Goal: Information Seeking & Learning: Compare options

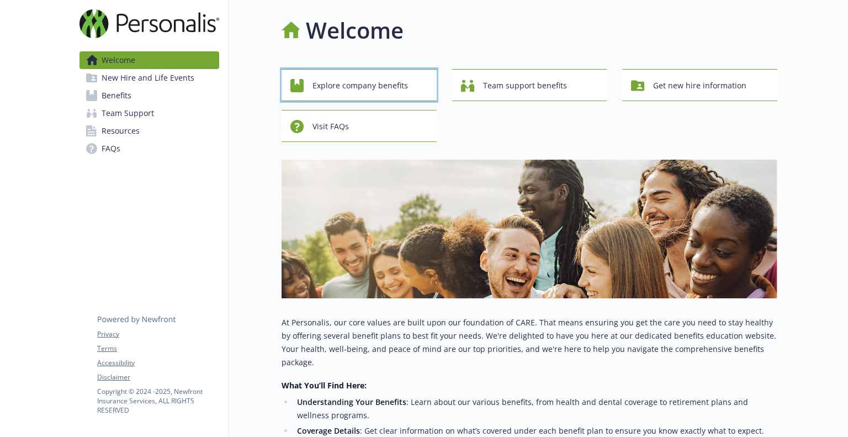
click at [344, 79] on span "Explore company benefits" at bounding box center [360, 85] width 96 height 21
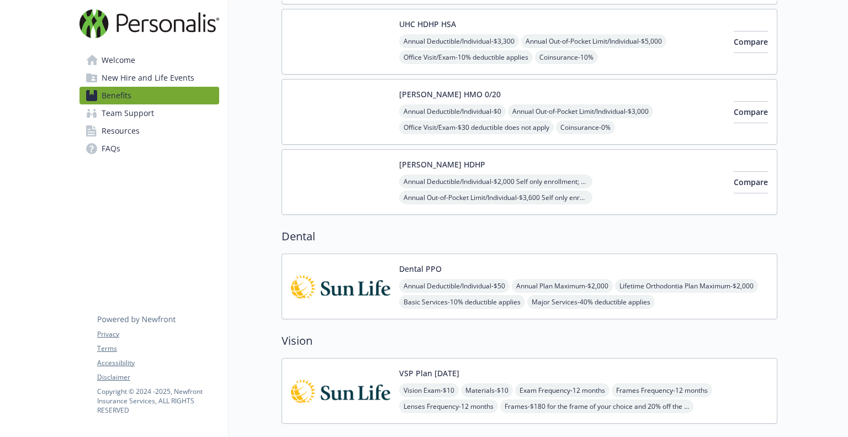
scroll to position [183, 0]
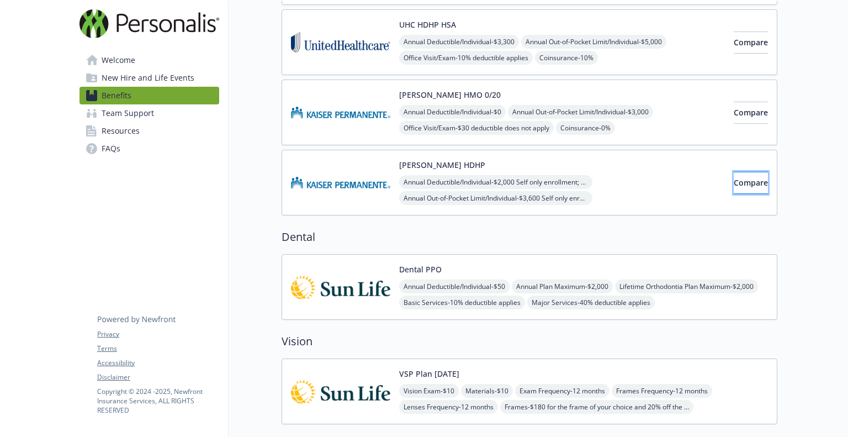
click at [741, 175] on button "Compare" at bounding box center [751, 183] width 34 height 22
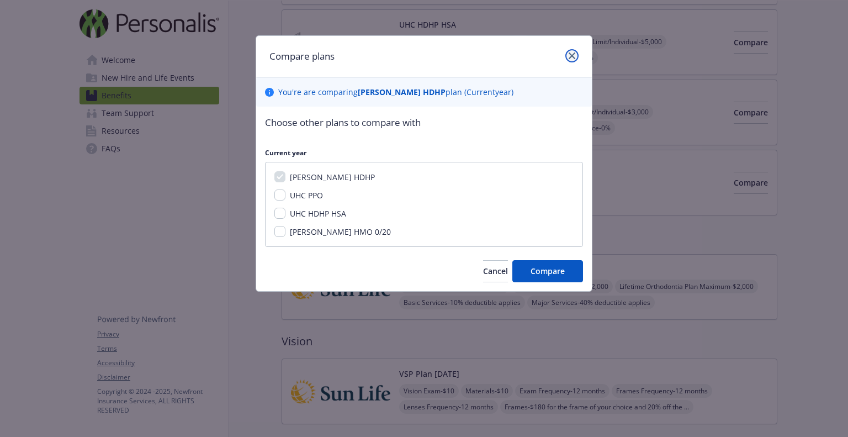
click at [577, 57] on link "close" at bounding box center [571, 55] width 13 height 13
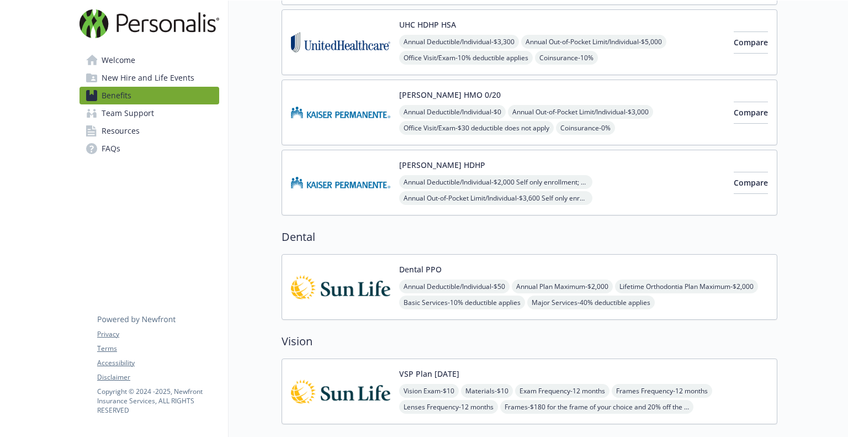
click at [358, 187] on img at bounding box center [340, 182] width 99 height 47
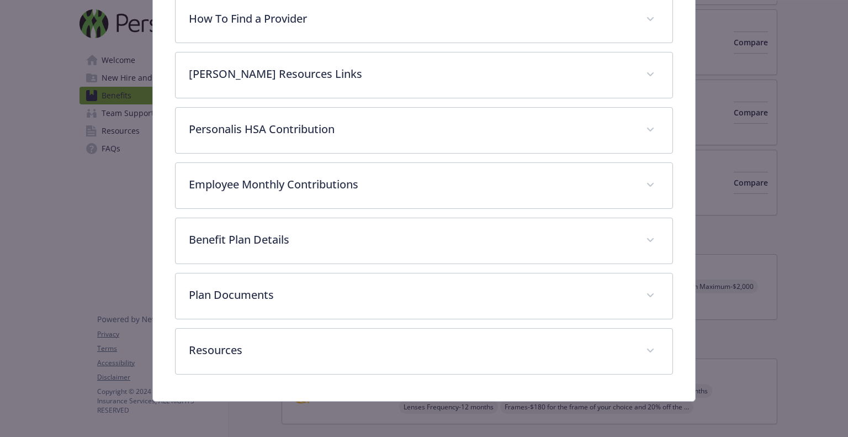
scroll to position [528, 0]
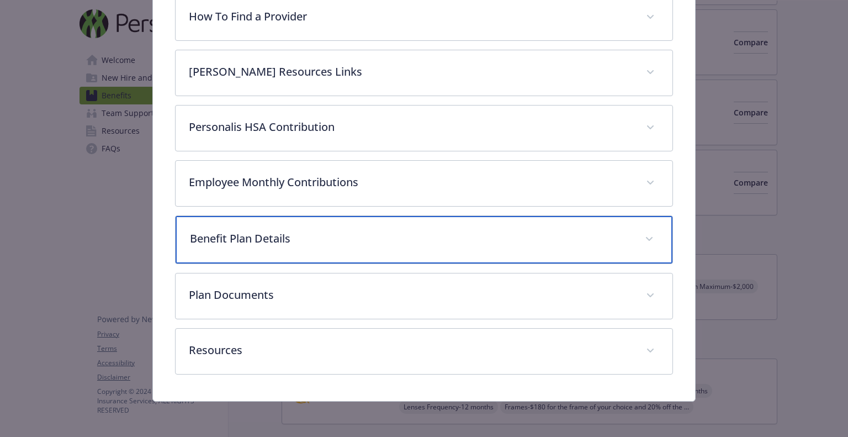
click at [624, 227] on div "Benefit Plan Details" at bounding box center [424, 239] width 496 height 47
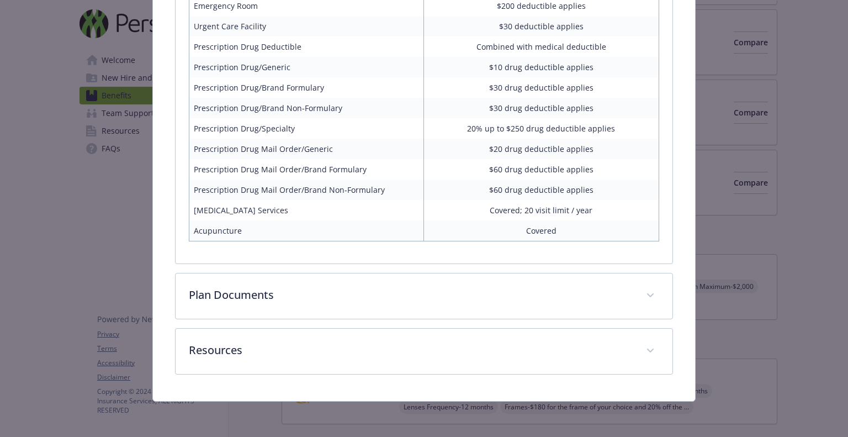
scroll to position [1055, 0]
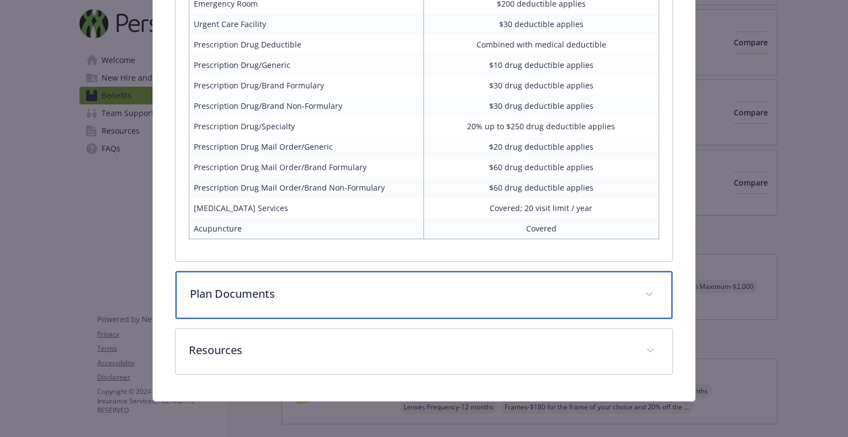
click at [616, 294] on p "Plan Documents" at bounding box center [410, 293] width 441 height 17
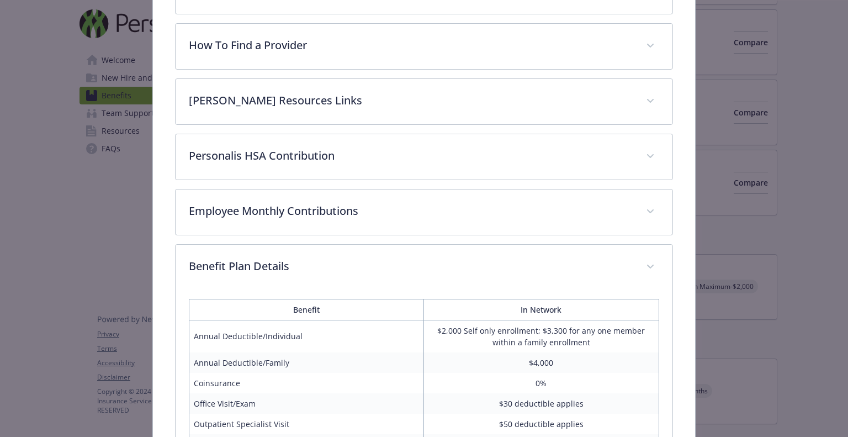
scroll to position [391, 0]
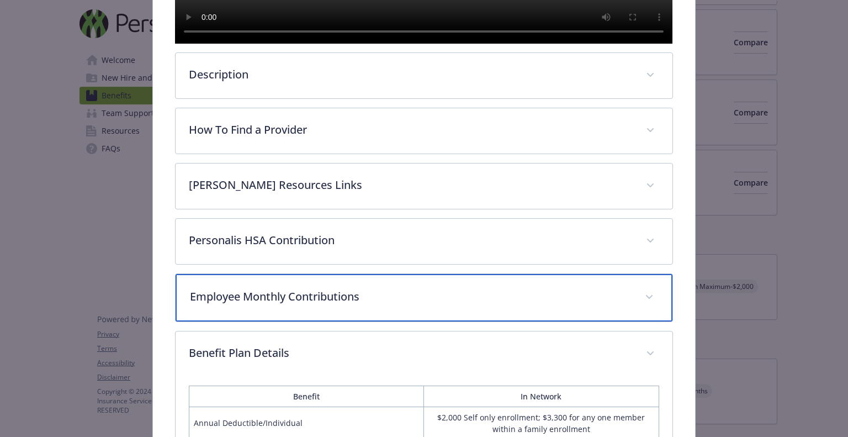
click at [577, 305] on p "Employee Monthly Contributions" at bounding box center [410, 296] width 441 height 17
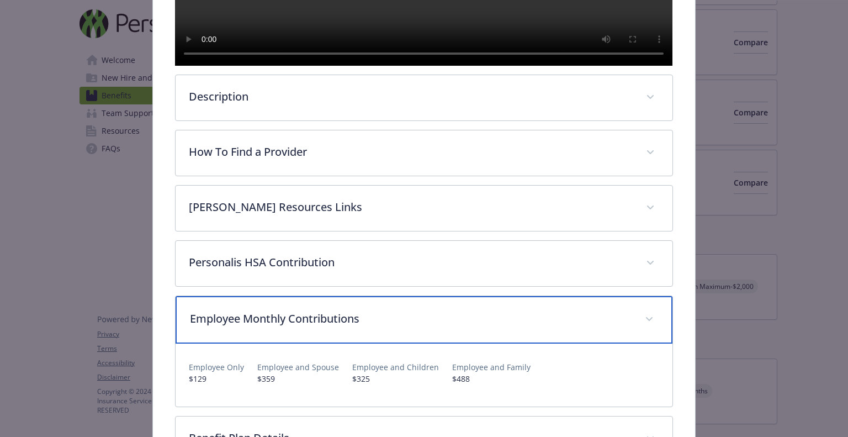
scroll to position [370, 0]
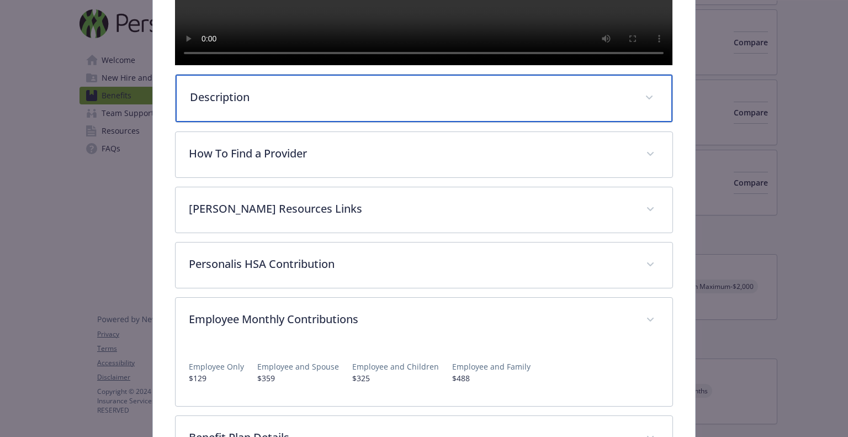
click at [617, 122] on div "Description" at bounding box center [424, 98] width 496 height 47
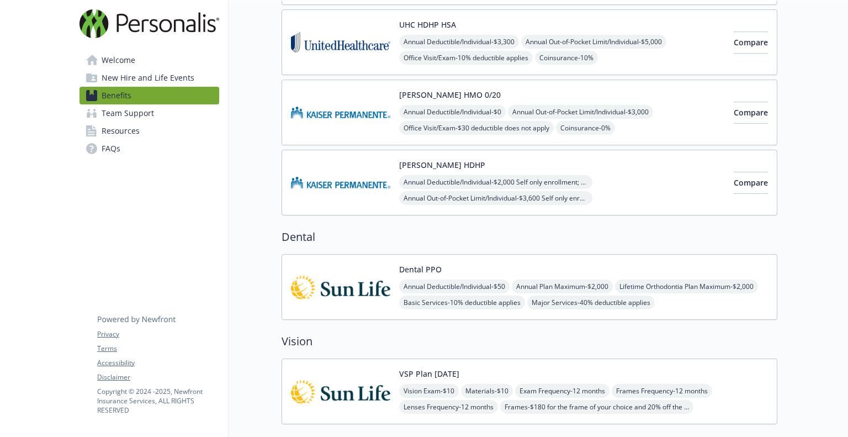
click at [320, 113] on img at bounding box center [340, 112] width 99 height 47
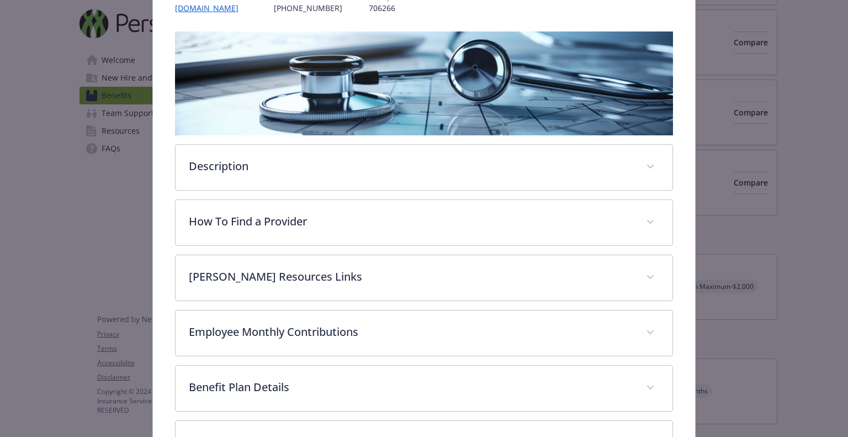
scroll to position [157, 0]
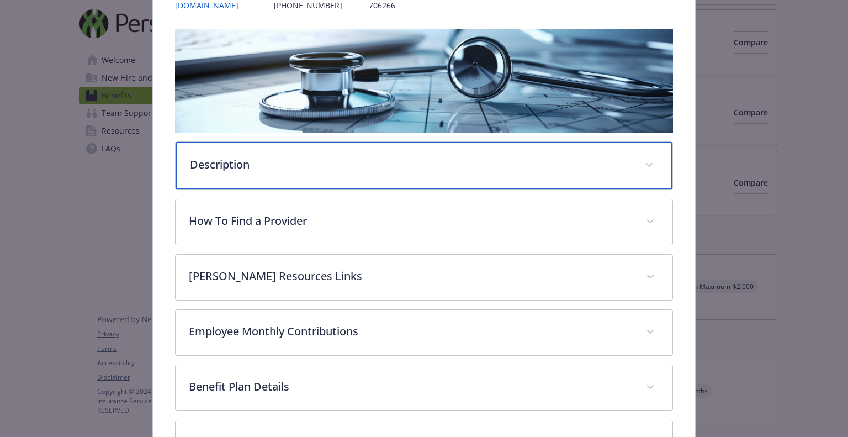
click at [480, 169] on p "Description" at bounding box center [410, 164] width 441 height 17
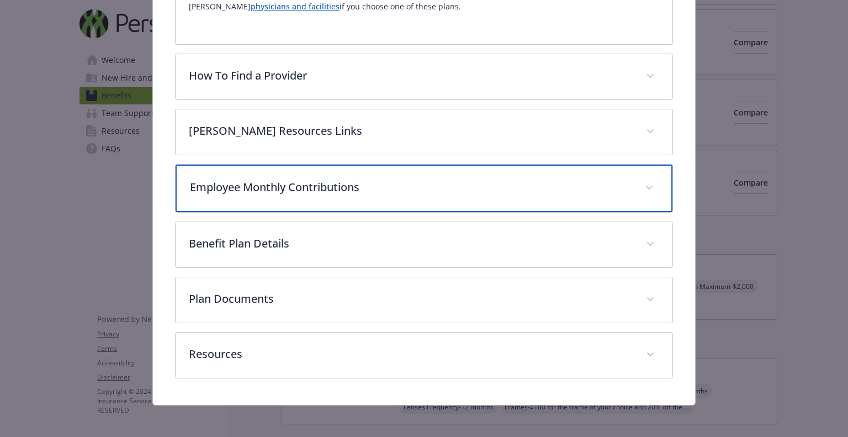
scroll to position [364, 0]
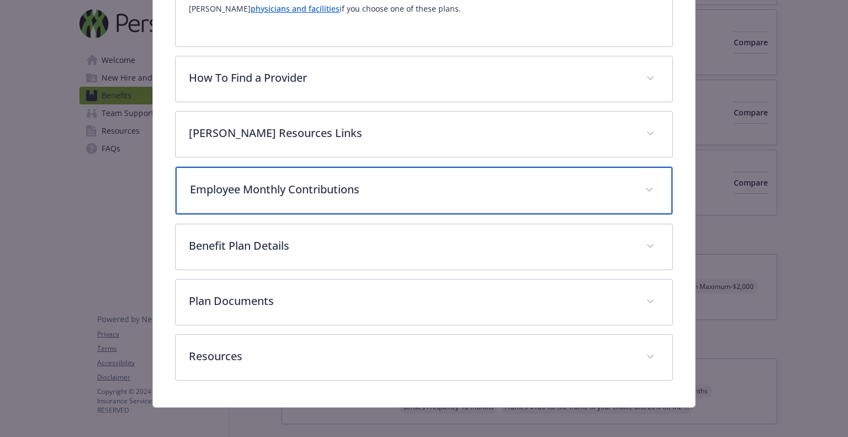
click at [474, 201] on div "Employee Monthly Contributions" at bounding box center [424, 190] width 496 height 47
